Goal: Use online tool/utility

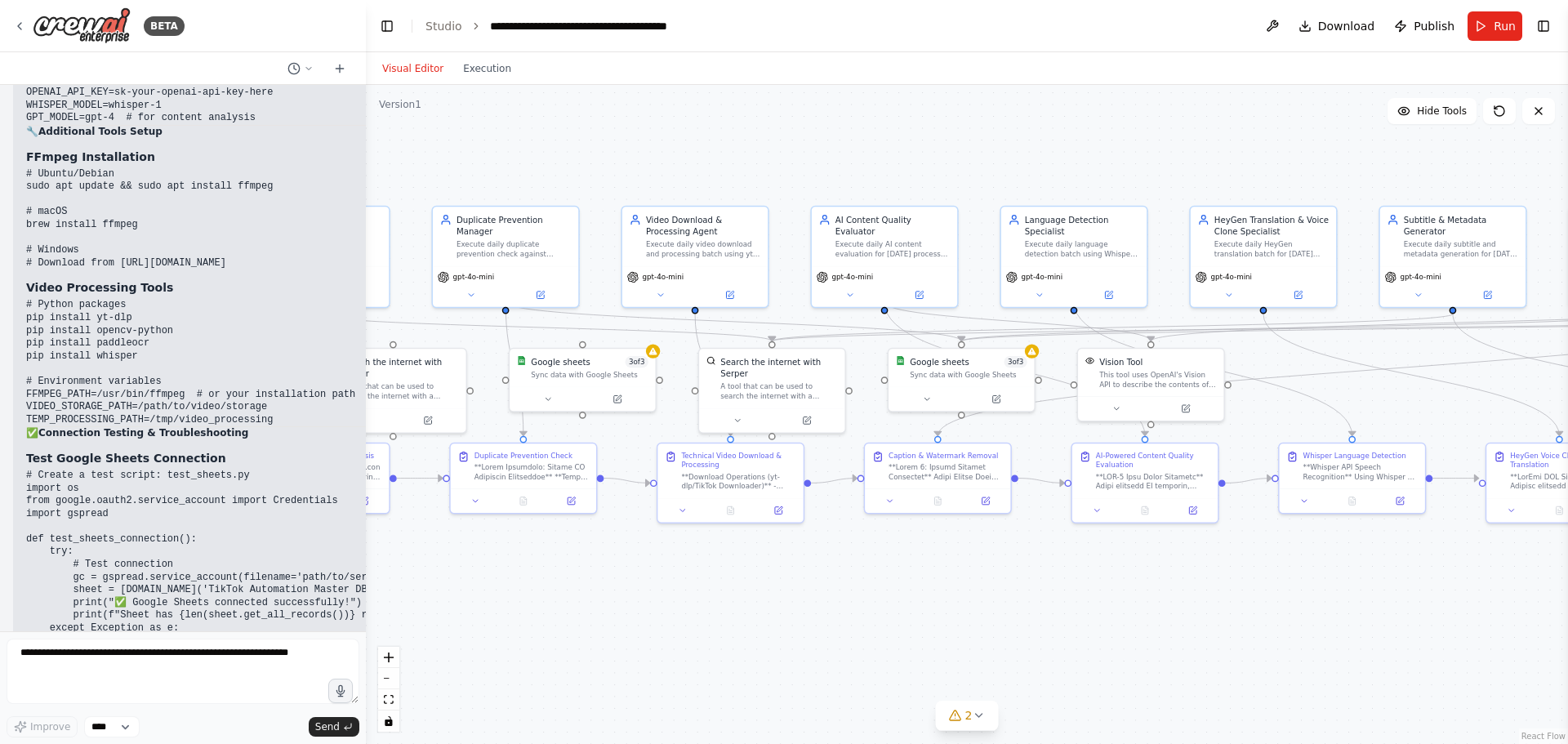
drag, startPoint x: 626, startPoint y: 155, endPoint x: 1326, endPoint y: 138, distance: 700.2
click at [1326, 138] on div ".deletable-edge-delete-btn { width: 20px; height: 20px; border: 0px solid #ffff…" at bounding box center [966, 414] width 1202 height 659
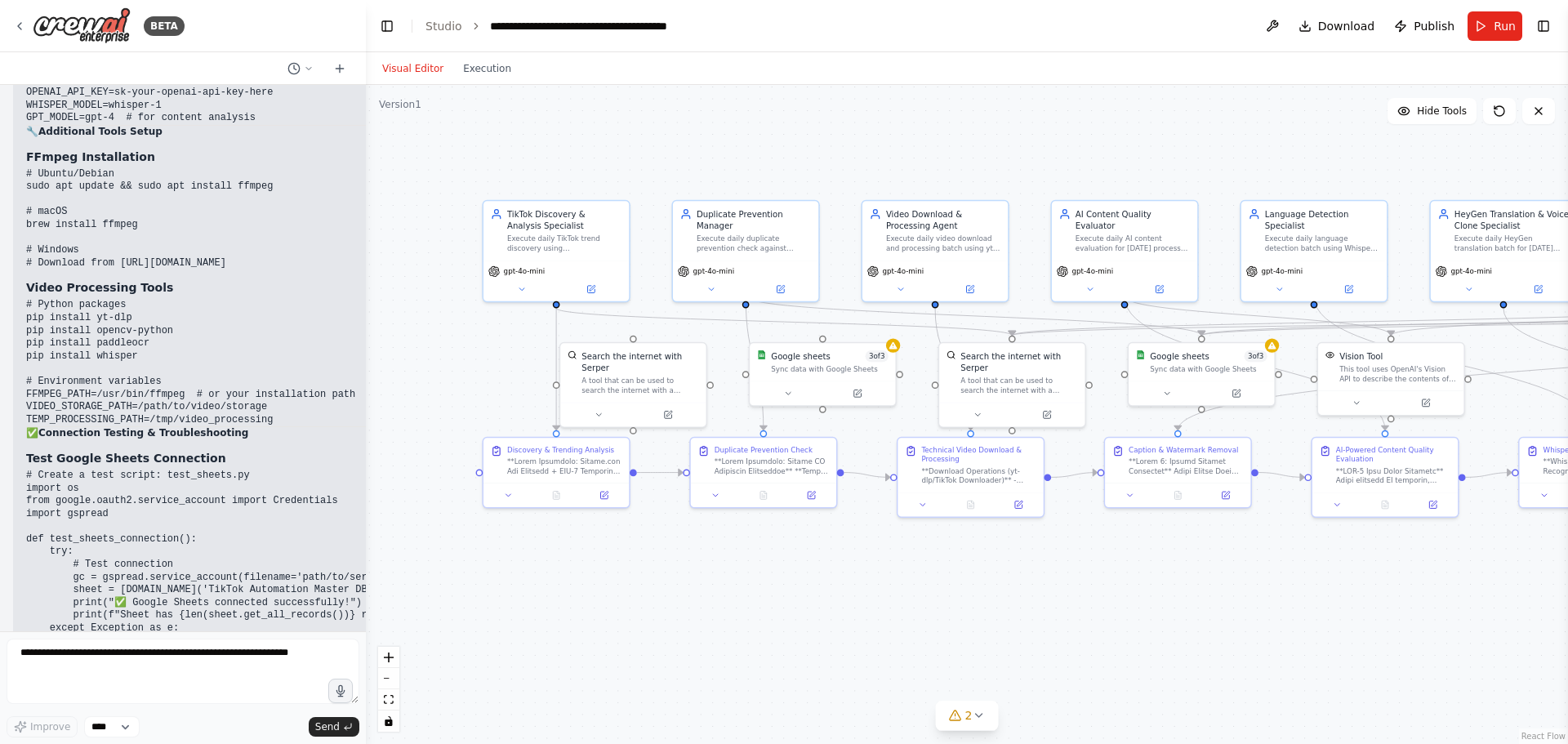
drag, startPoint x: 831, startPoint y: 180, endPoint x: 1049, endPoint y: 170, distance: 218.2
click at [1049, 170] on div ".deletable-edge-delete-btn { width: 20px; height: 20px; border: 0px solid #ffff…" at bounding box center [966, 414] width 1202 height 659
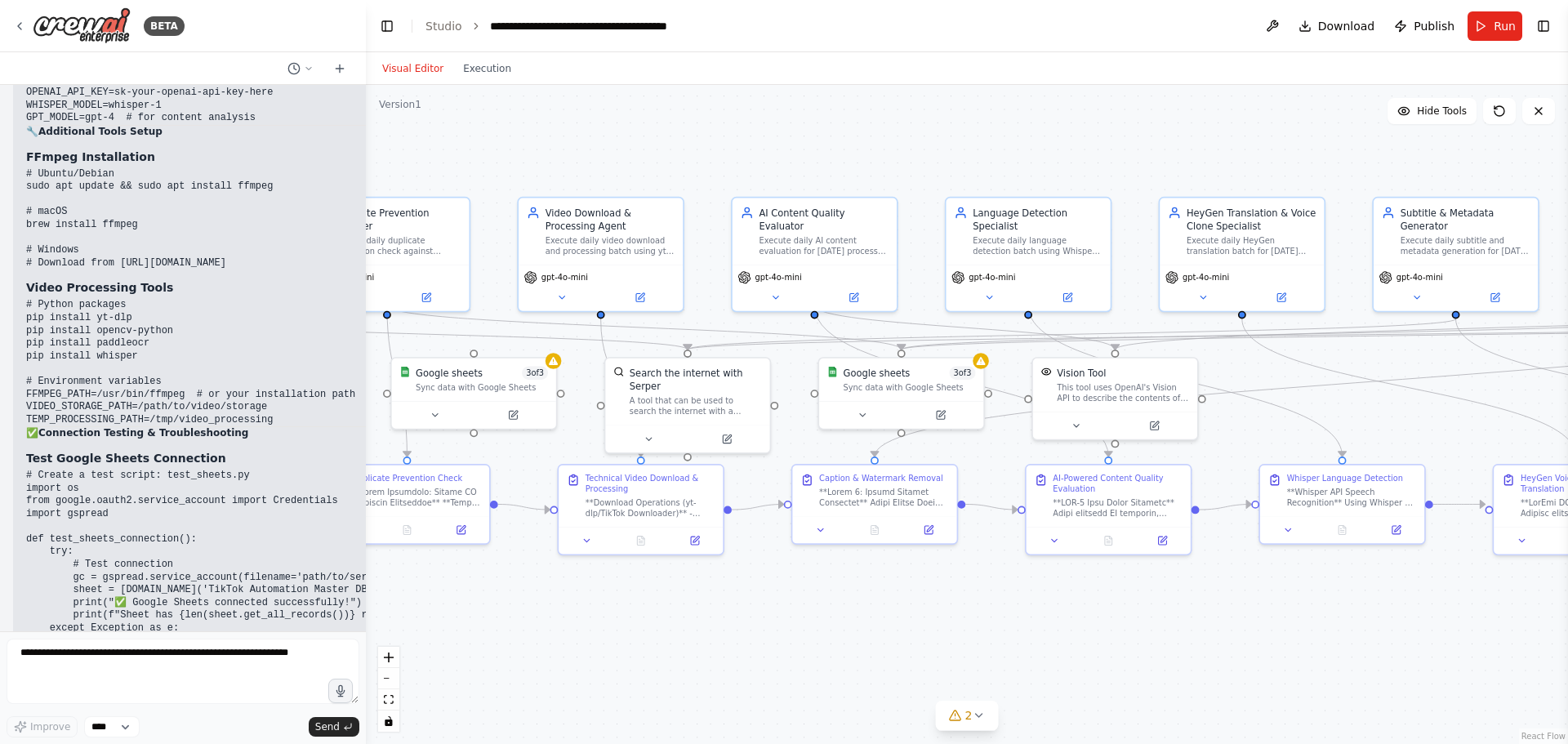
drag, startPoint x: 1013, startPoint y: 148, endPoint x: 718, endPoint y: 144, distance: 295.0
click at [718, 144] on div ".deletable-edge-delete-btn { width: 20px; height: 20px; border: 0px solid #ffff…" at bounding box center [966, 414] width 1202 height 659
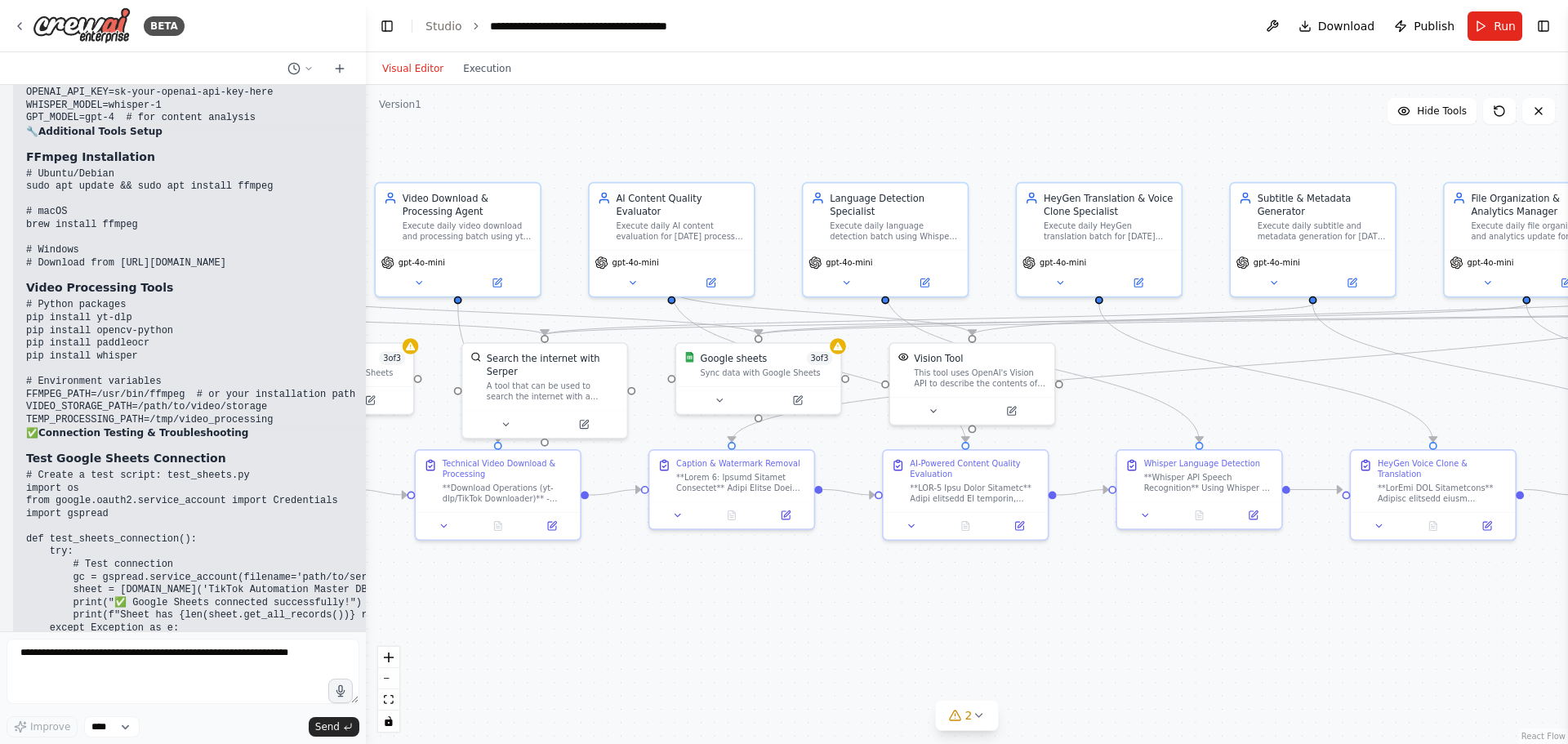
drag, startPoint x: 783, startPoint y: 150, endPoint x: 639, endPoint y: 135, distance: 144.8
click at [639, 135] on div ".deletable-edge-delete-btn { width: 20px; height: 20px; border: 0px solid #ffff…" at bounding box center [966, 414] width 1202 height 659
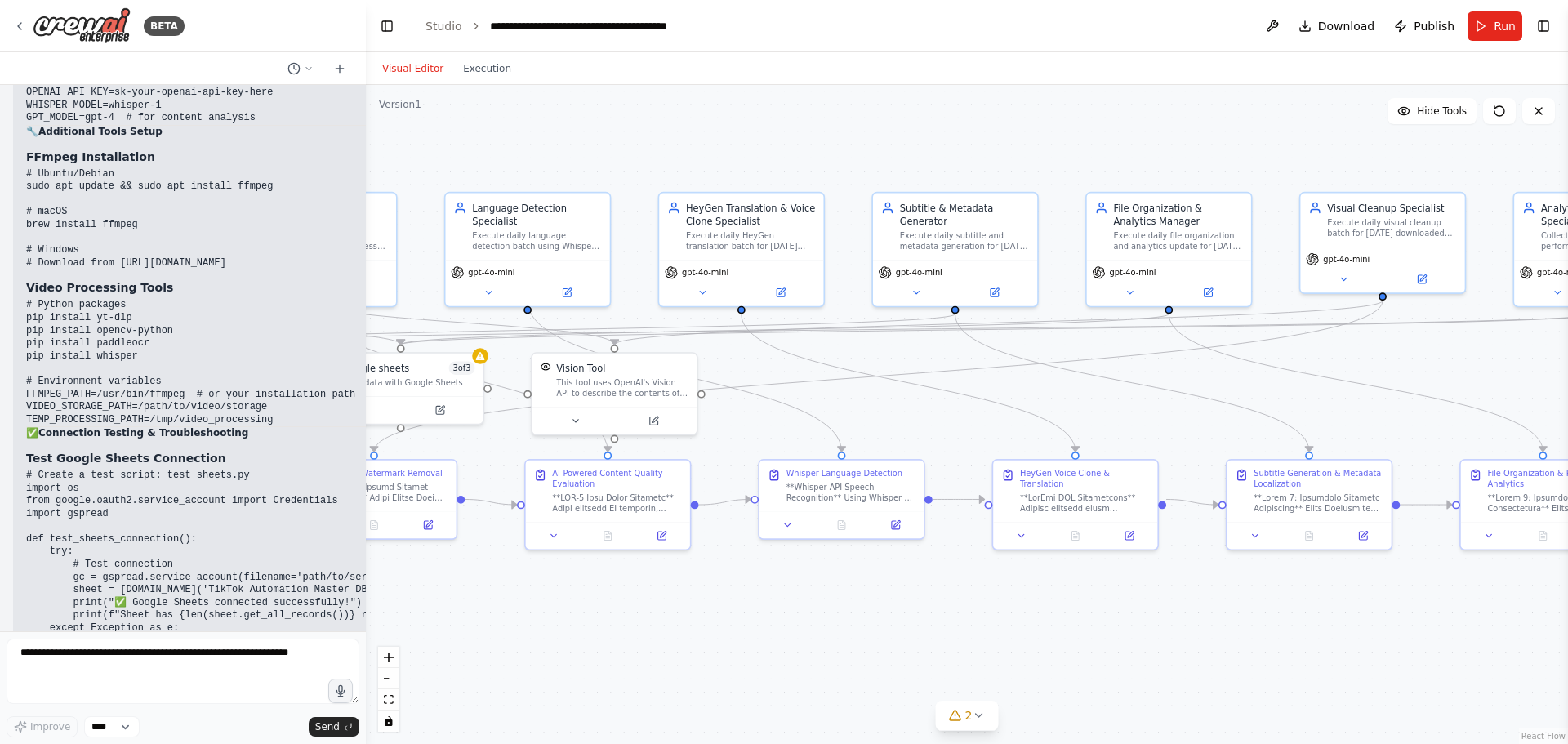
drag, startPoint x: 864, startPoint y: 120, endPoint x: 507, endPoint y: 130, distance: 357.1
click at [507, 130] on div ".deletable-edge-delete-btn { width: 20px; height: 20px; border: 0px solid #ffff…" at bounding box center [966, 414] width 1202 height 659
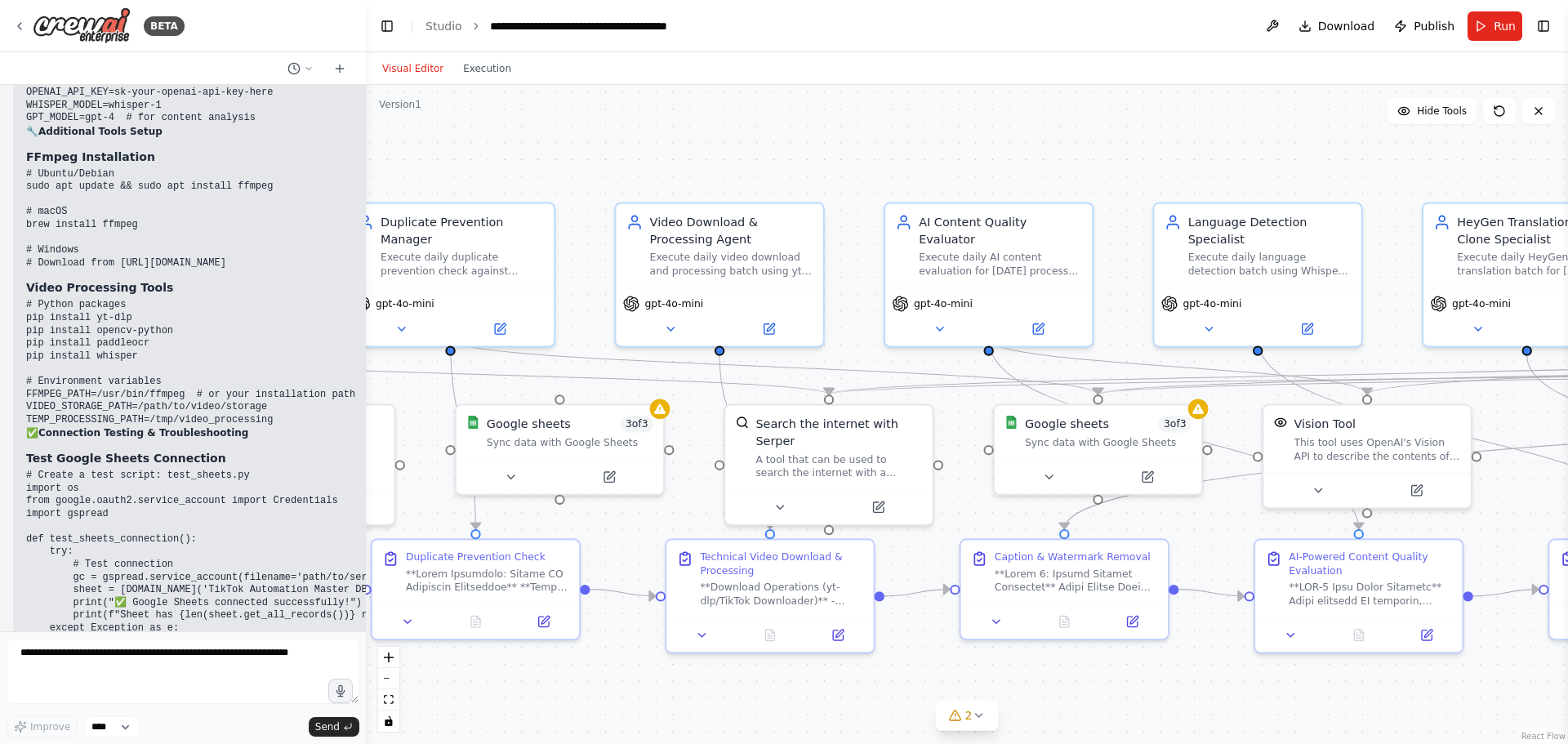
drag, startPoint x: 661, startPoint y: 151, endPoint x: 1406, endPoint y: 153, distance: 745.0
click at [1406, 153] on div ".deletable-edge-delete-btn { width: 20px; height: 20px; border: 0px solid #ffff…" at bounding box center [966, 414] width 1202 height 659
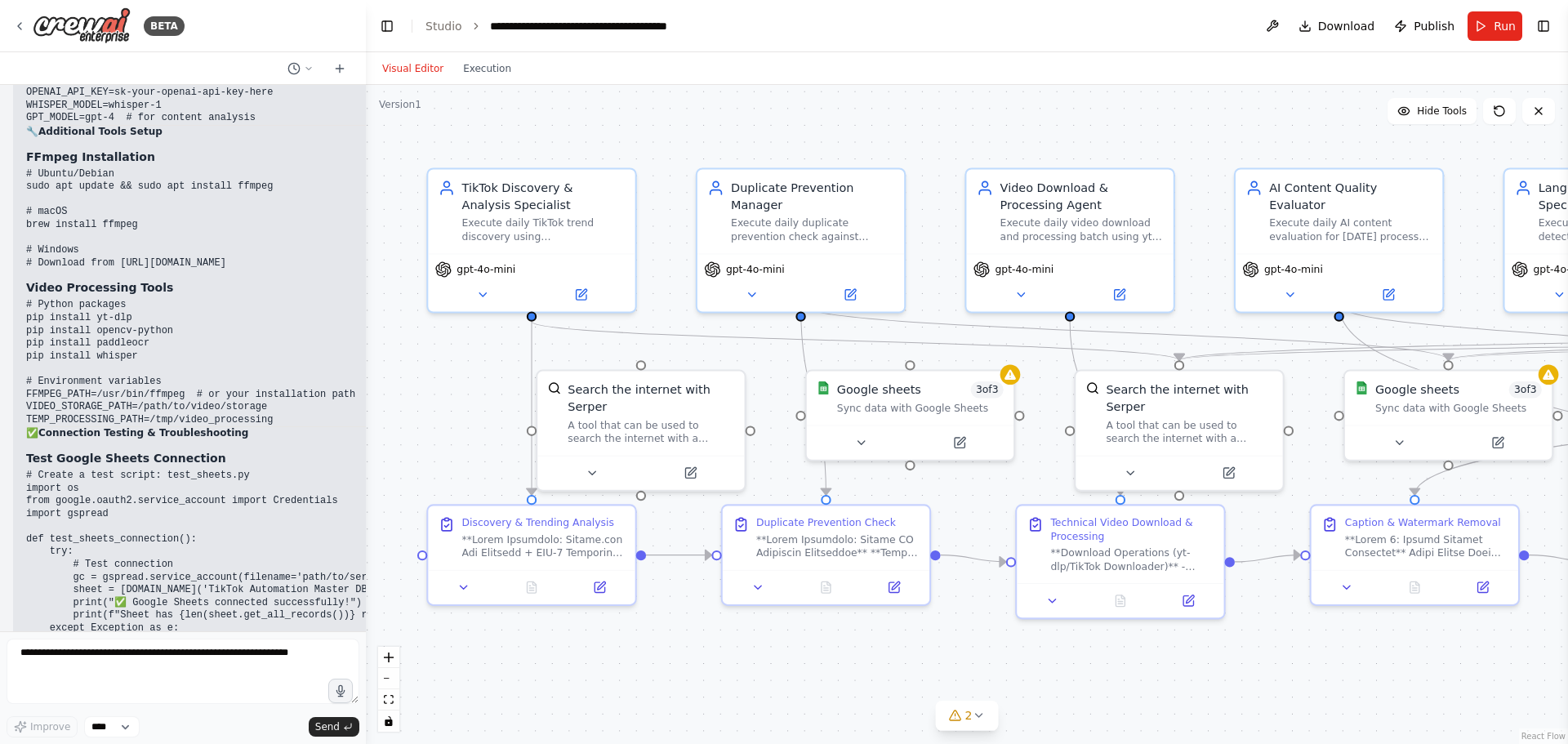
drag, startPoint x: 849, startPoint y: 144, endPoint x: 1199, endPoint y: 109, distance: 351.7
click at [1199, 109] on div ".deletable-edge-delete-btn { width: 20px; height: 20px; border: 0px solid #ffff…" at bounding box center [966, 414] width 1202 height 659
click at [482, 293] on icon at bounding box center [482, 291] width 7 height 3
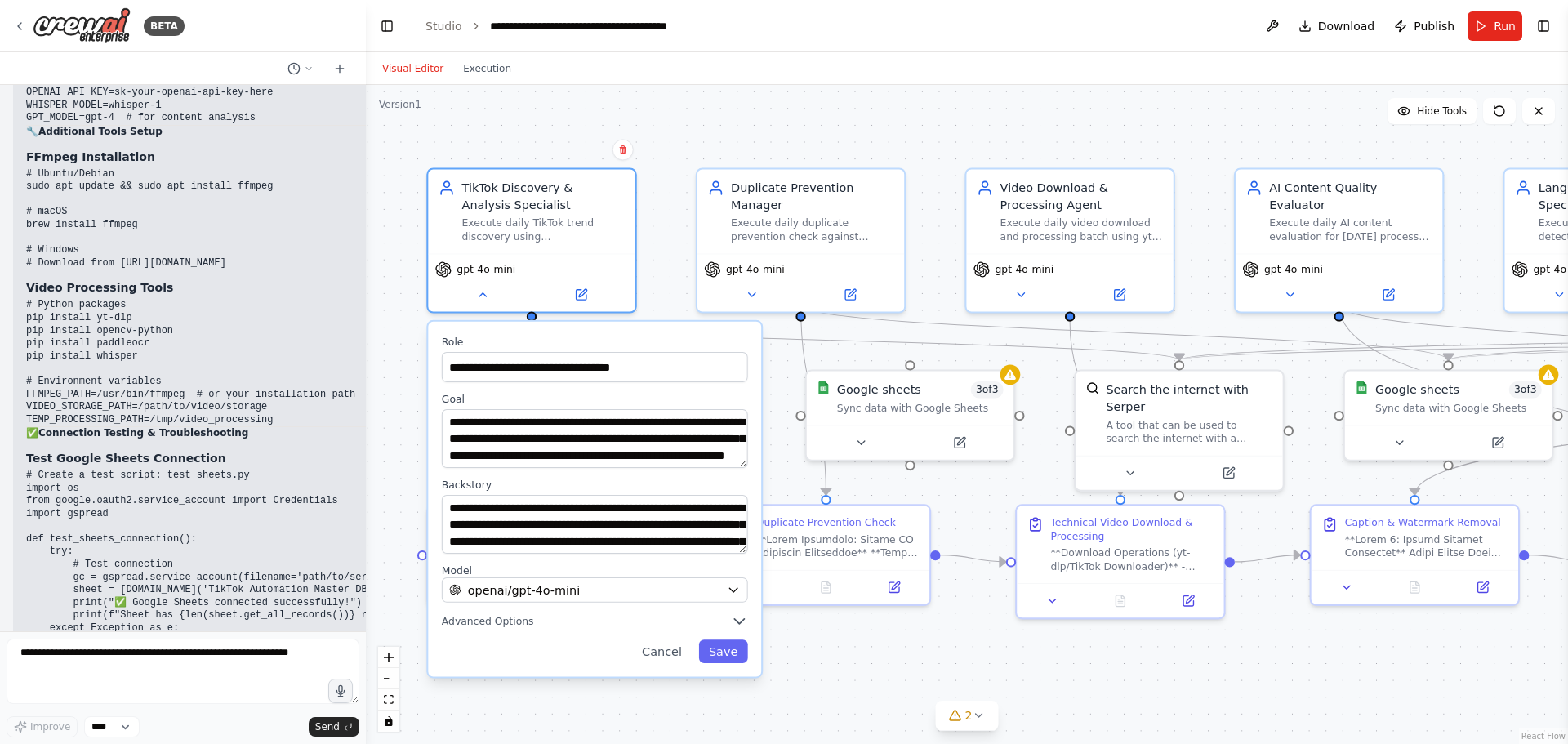
click at [760, 96] on div ".deletable-edge-delete-btn { width: 20px; height: 20px; border: 0px solid #ffff…" at bounding box center [966, 414] width 1202 height 659
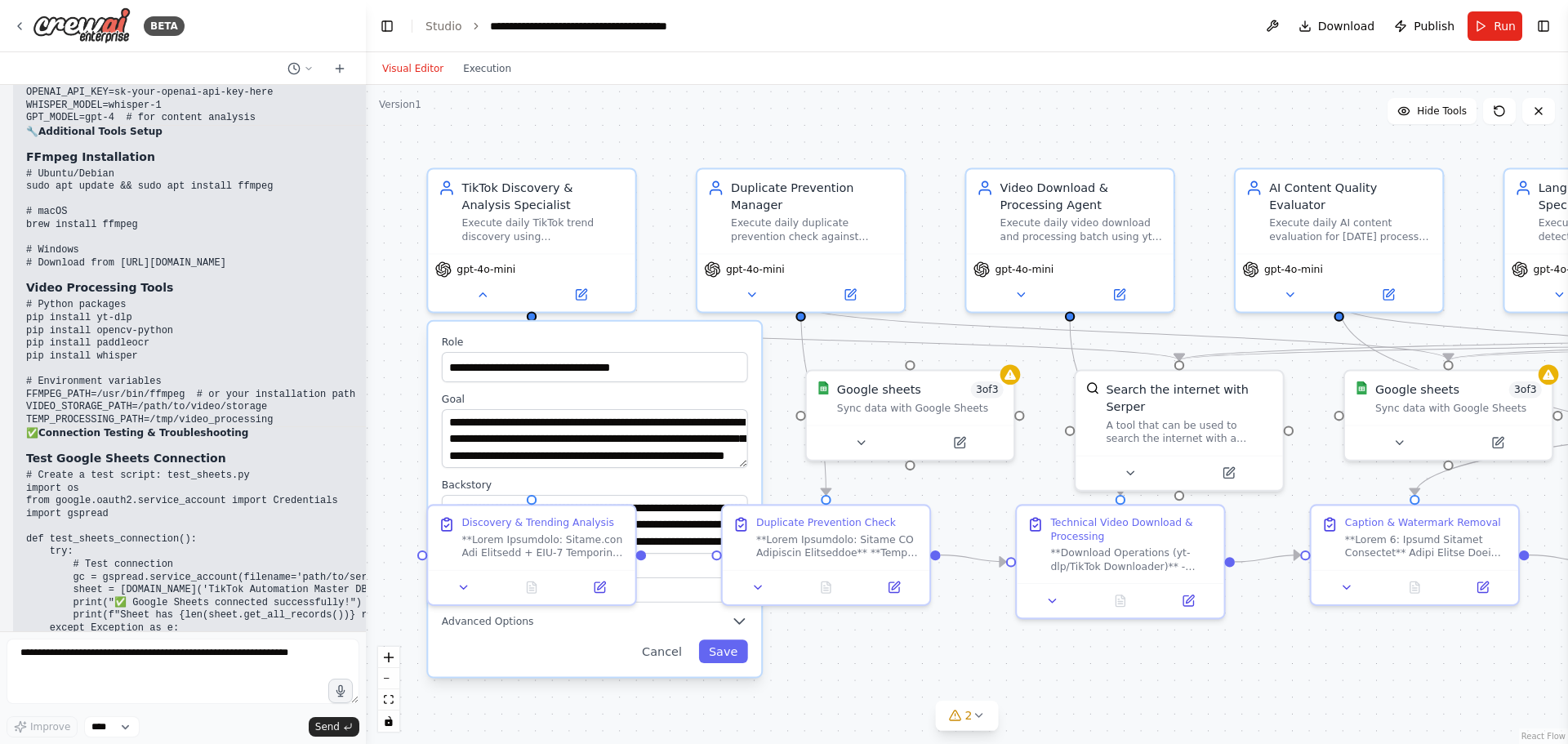
click at [708, 130] on div ".deletable-edge-delete-btn { width: 20px; height: 20px; border: 0px solid #ffff…" at bounding box center [966, 414] width 1202 height 659
